Goal: Transaction & Acquisition: Purchase product/service

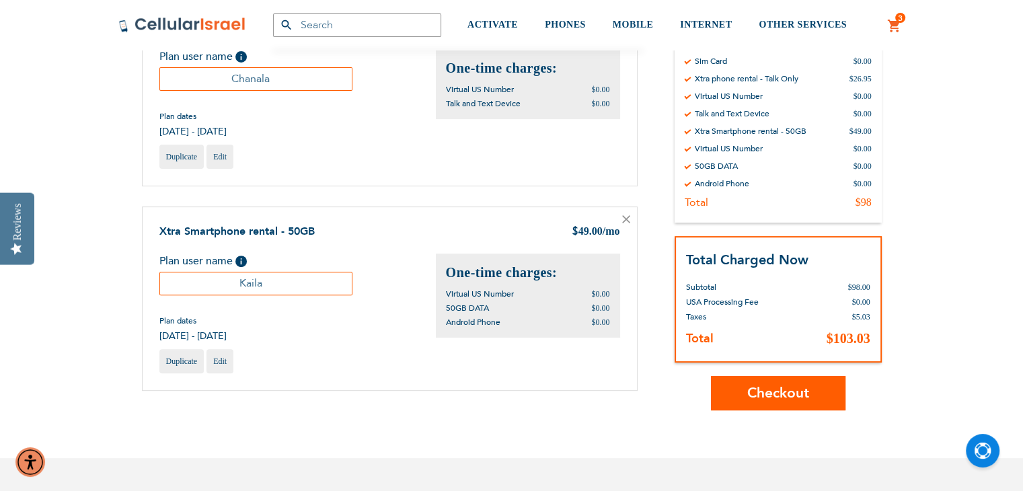
scroll to position [401, 0]
click at [806, 390] on span "Checkout" at bounding box center [778, 393] width 62 height 20
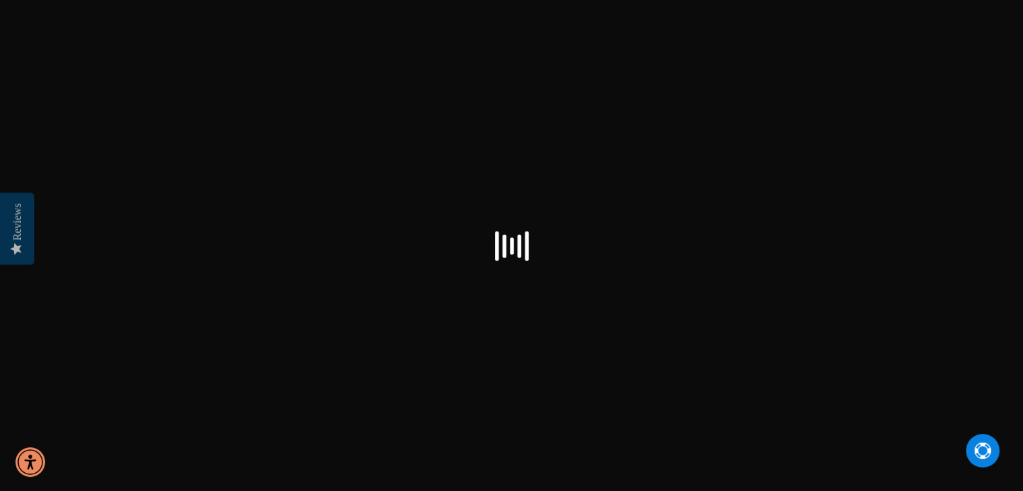
checkbox input "false"
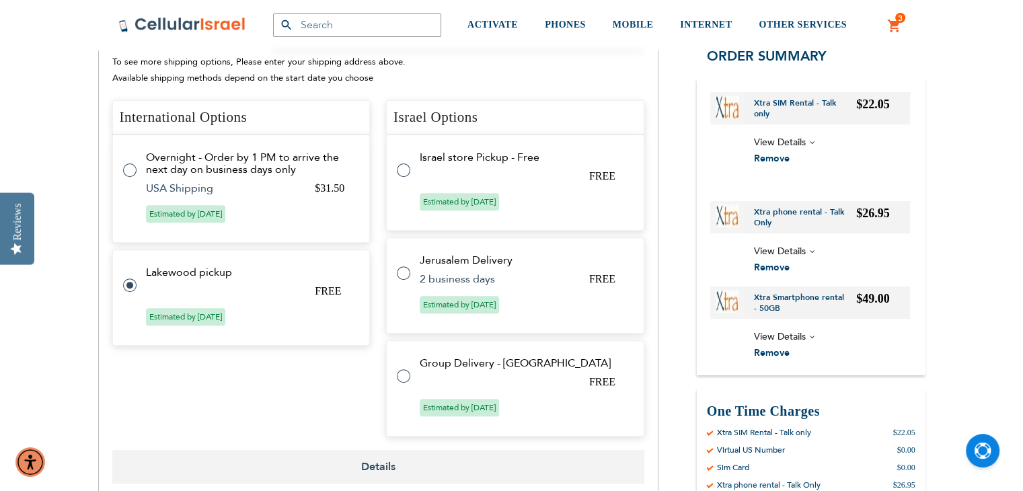
radio input "false"
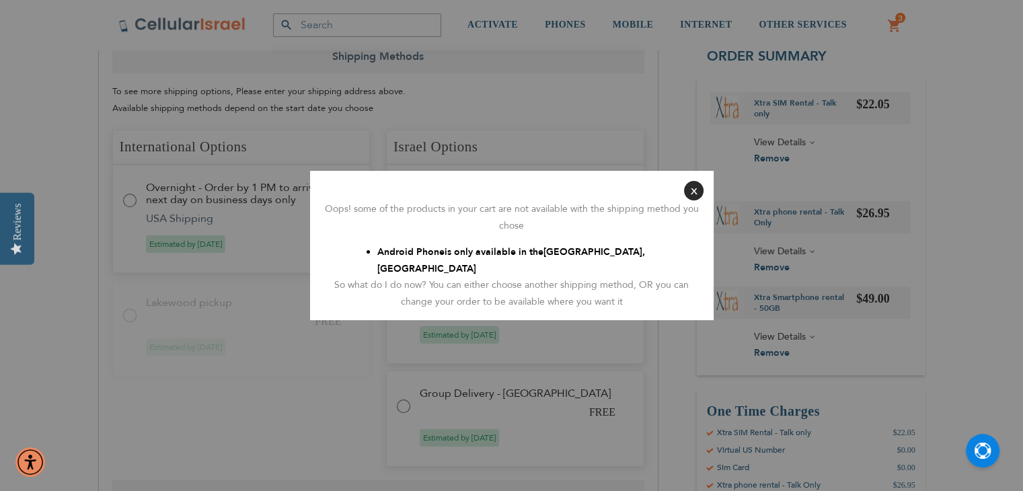
scroll to position [495, 0]
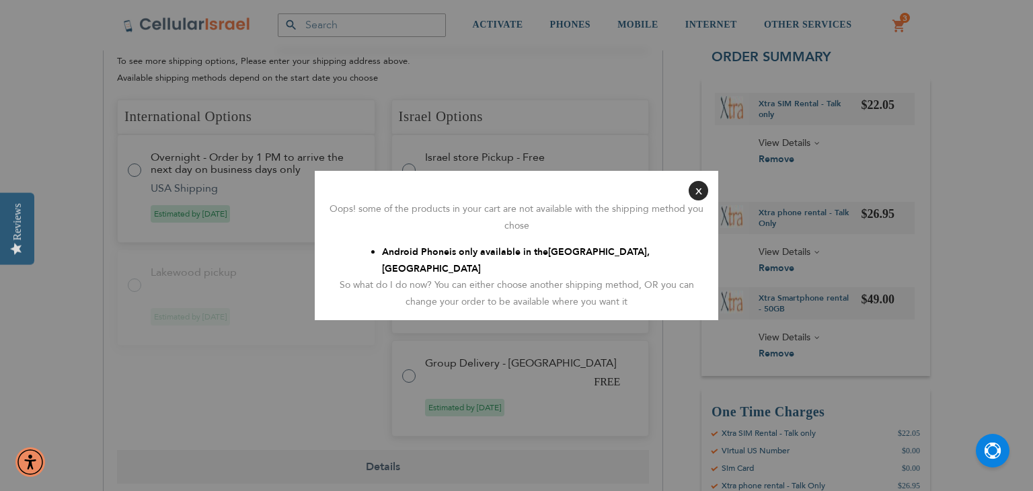
click at [702, 194] on button "Close" at bounding box center [699, 191] width 20 height 20
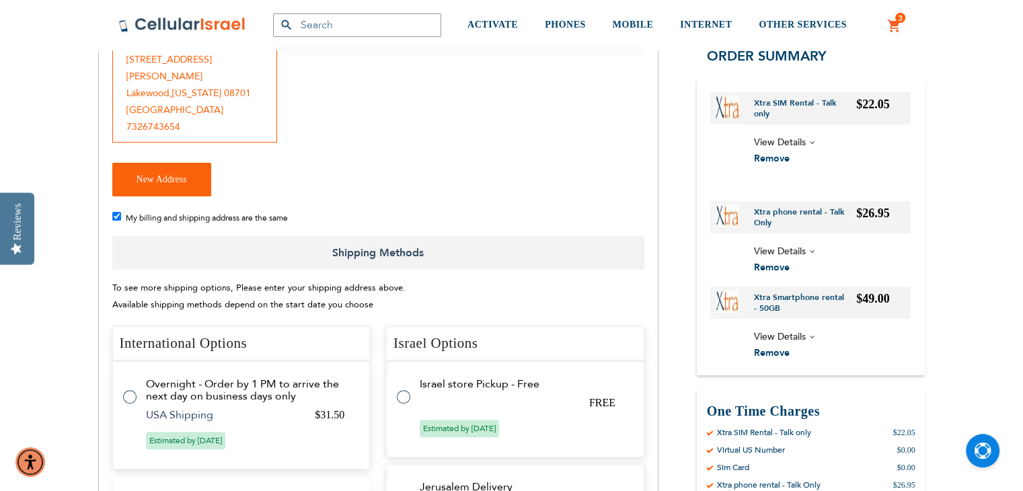
scroll to position [354, 0]
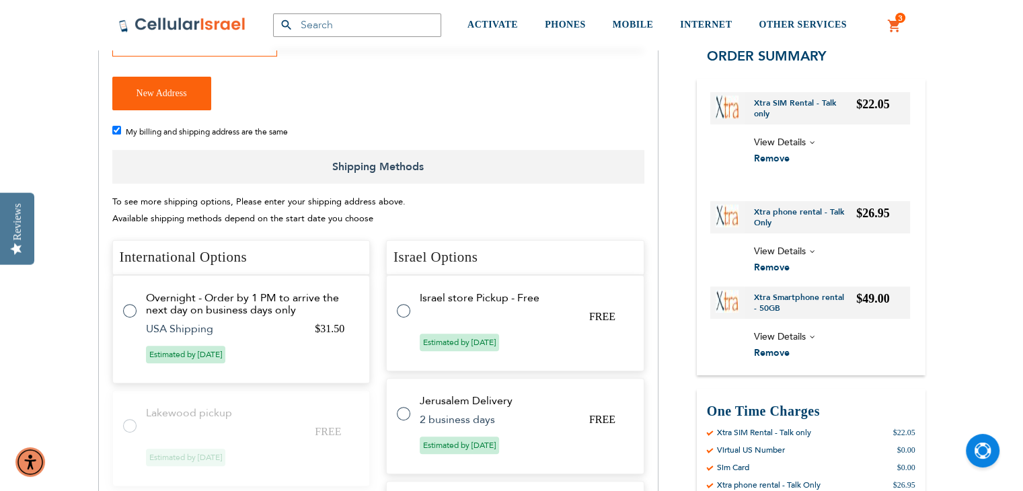
click at [128, 303] on label at bounding box center [136, 303] width 27 height 0
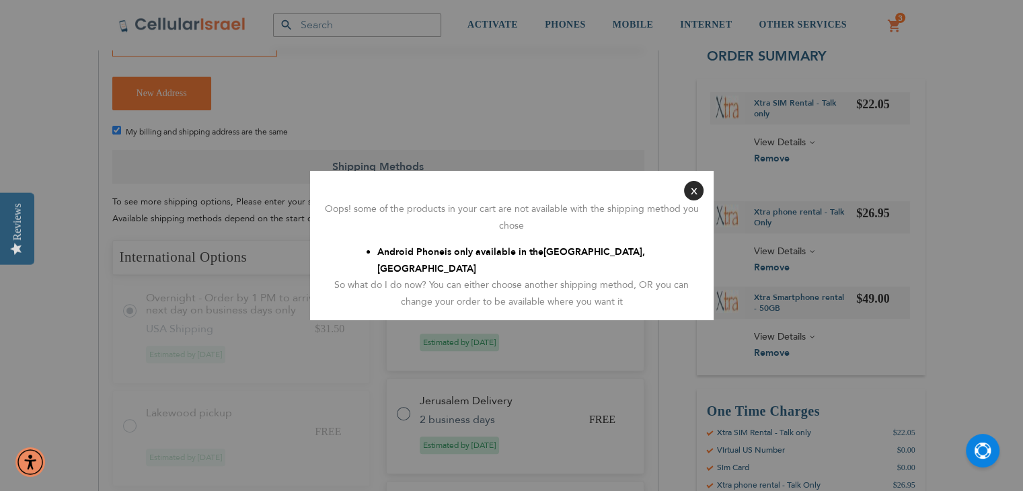
radio input "false"
click at [702, 200] on button "Close" at bounding box center [699, 191] width 20 height 20
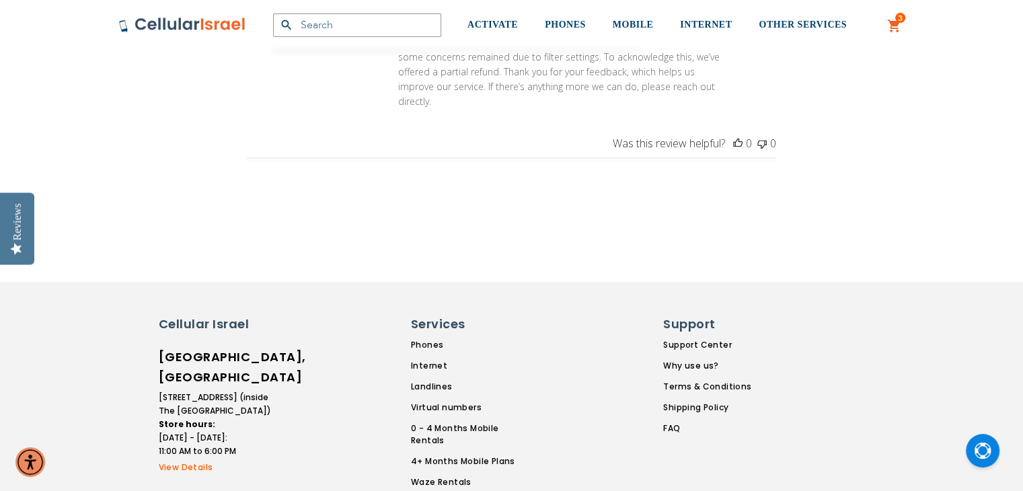
scroll to position [1797, 0]
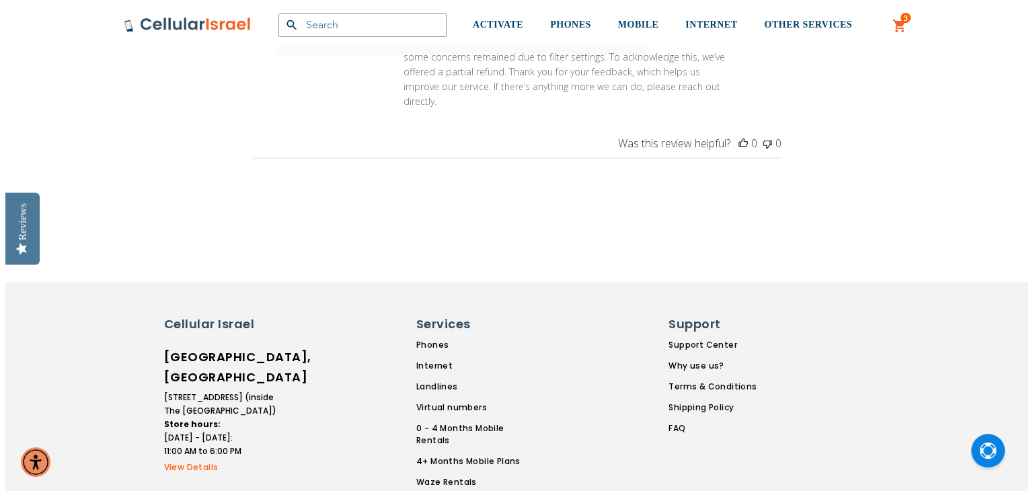
radio input "false"
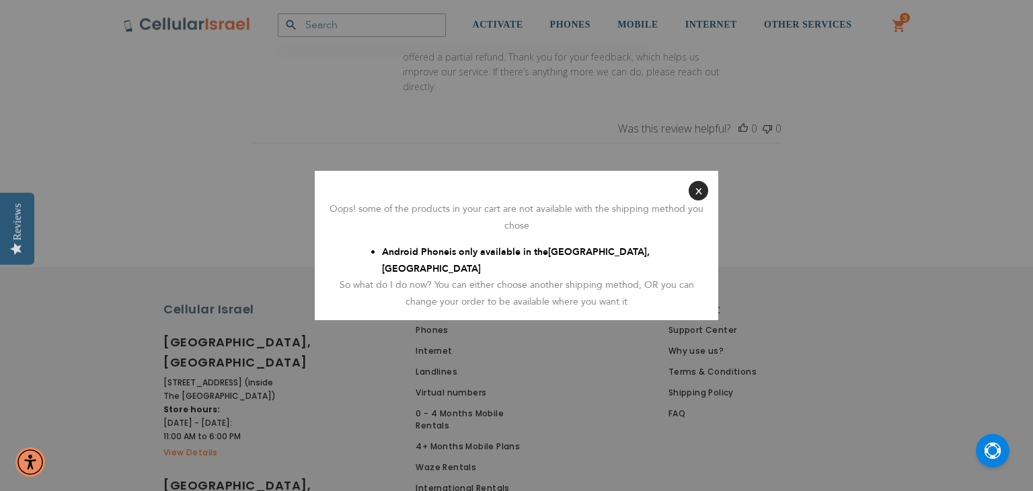
click at [699, 199] on button "Close" at bounding box center [699, 191] width 20 height 20
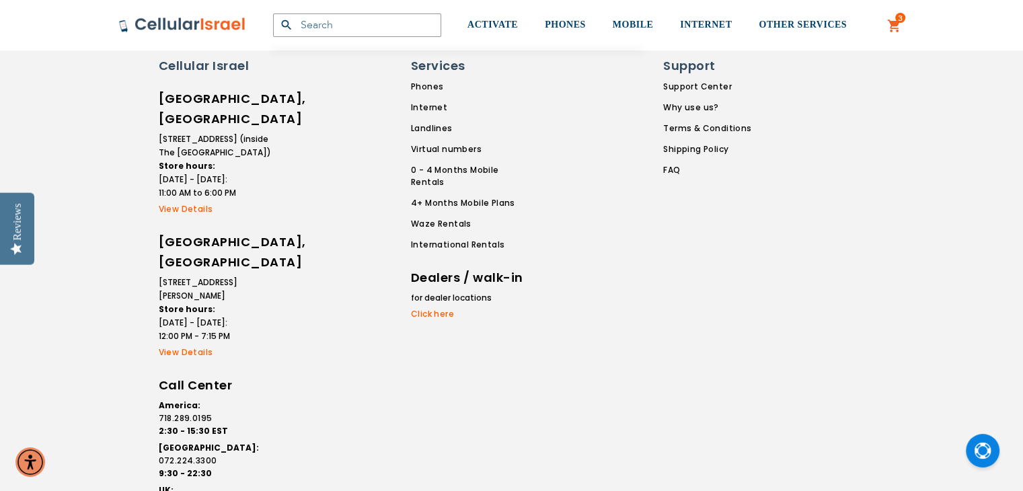
scroll to position [2063, 0]
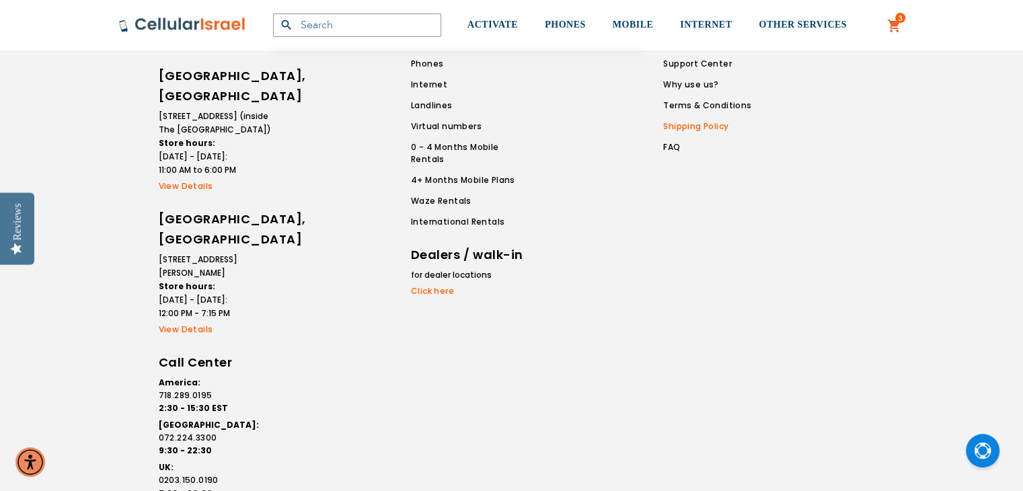
click at [713, 120] on link "Shipping Policy" at bounding box center [707, 126] width 88 height 12
